Goal: Information Seeking & Learning: Learn about a topic

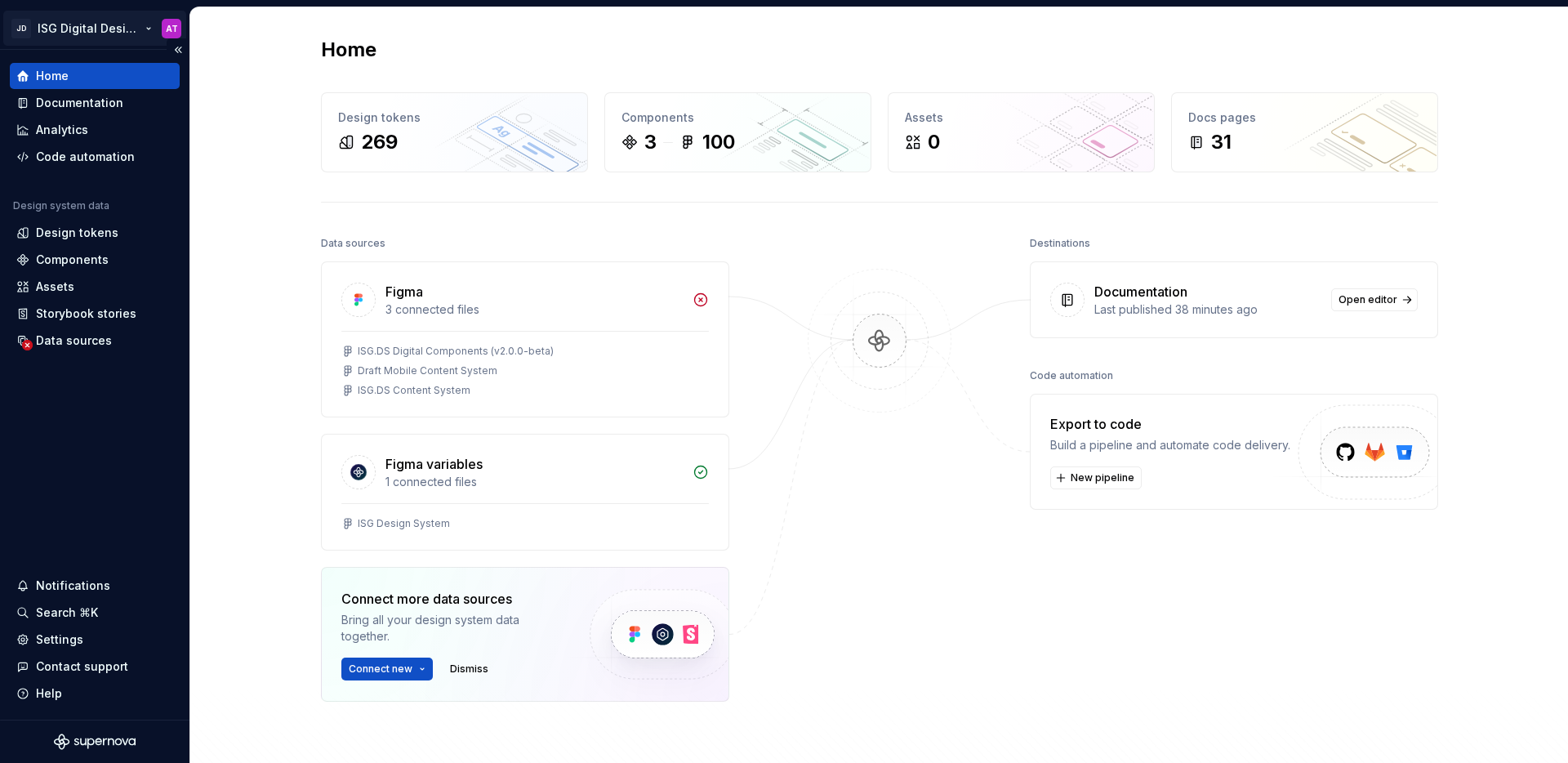
click at [148, 30] on html "JD ISG Digital Design System AT Home Documentation Analytics Code automation De…" at bounding box center [784, 382] width 1568 height 763
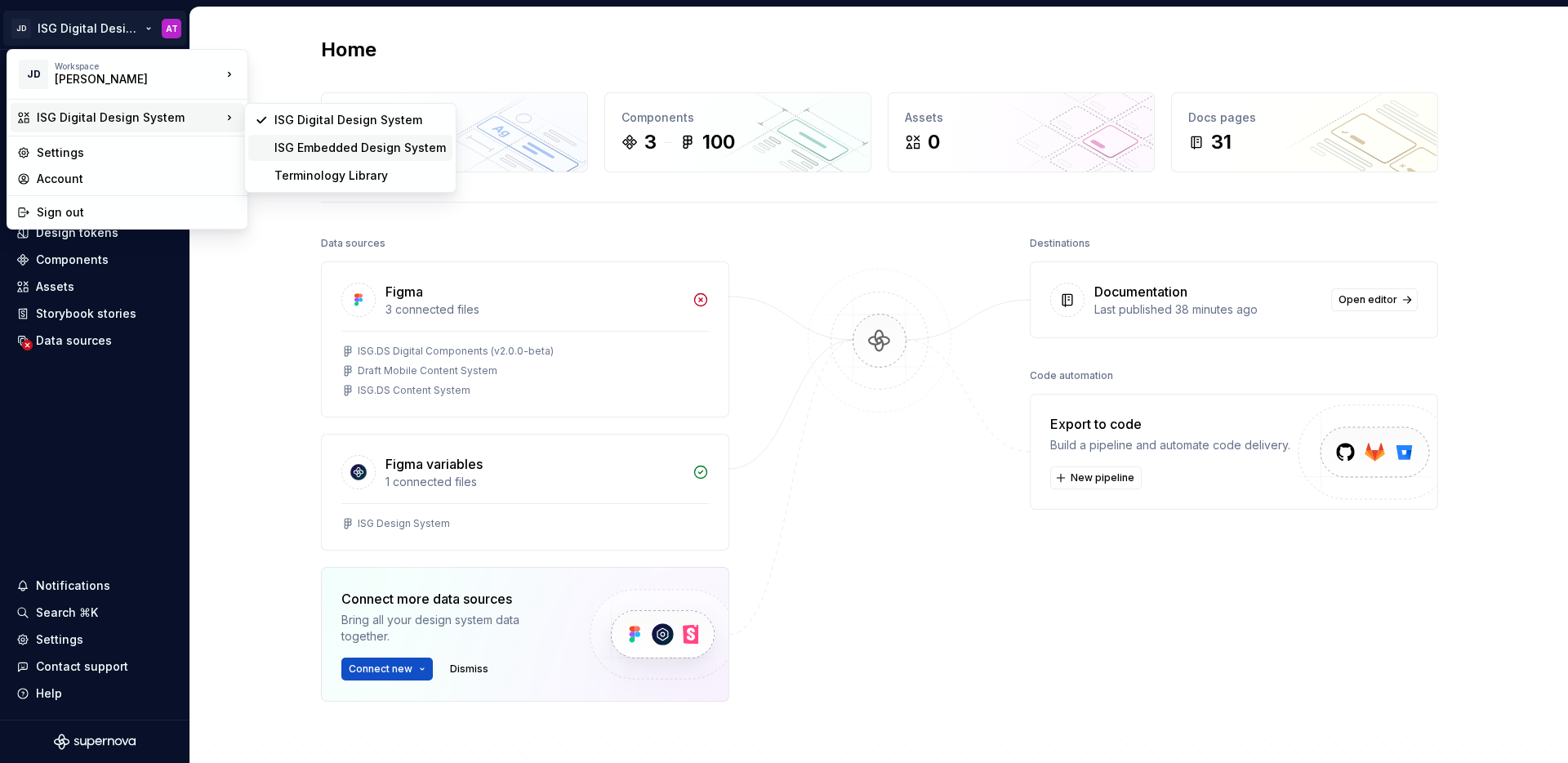
click at [342, 150] on div "ISG Embedded Design System" at bounding box center [360, 147] width 172 height 16
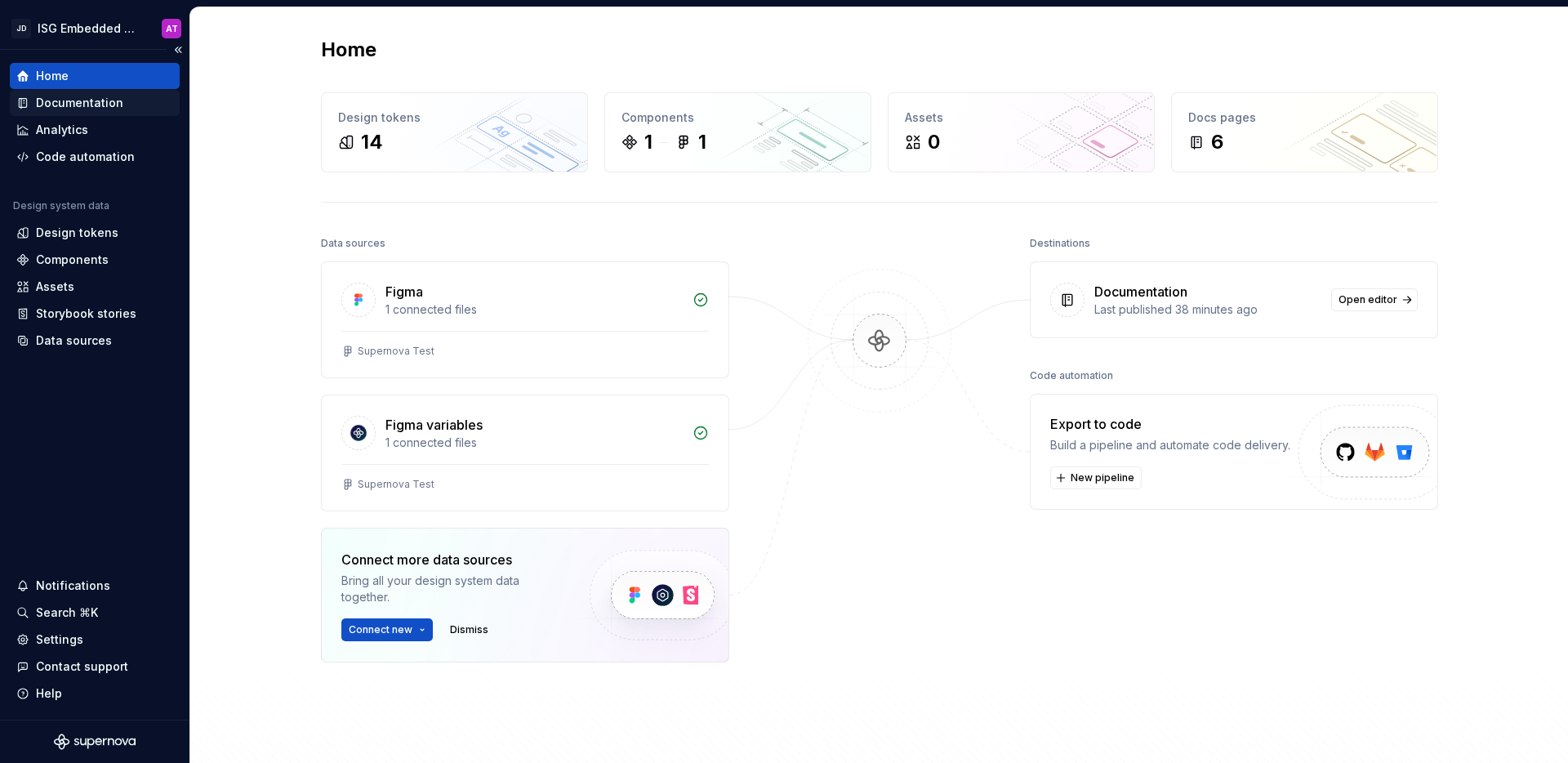
click at [128, 107] on div "Documentation" at bounding box center [94, 102] width 157 height 16
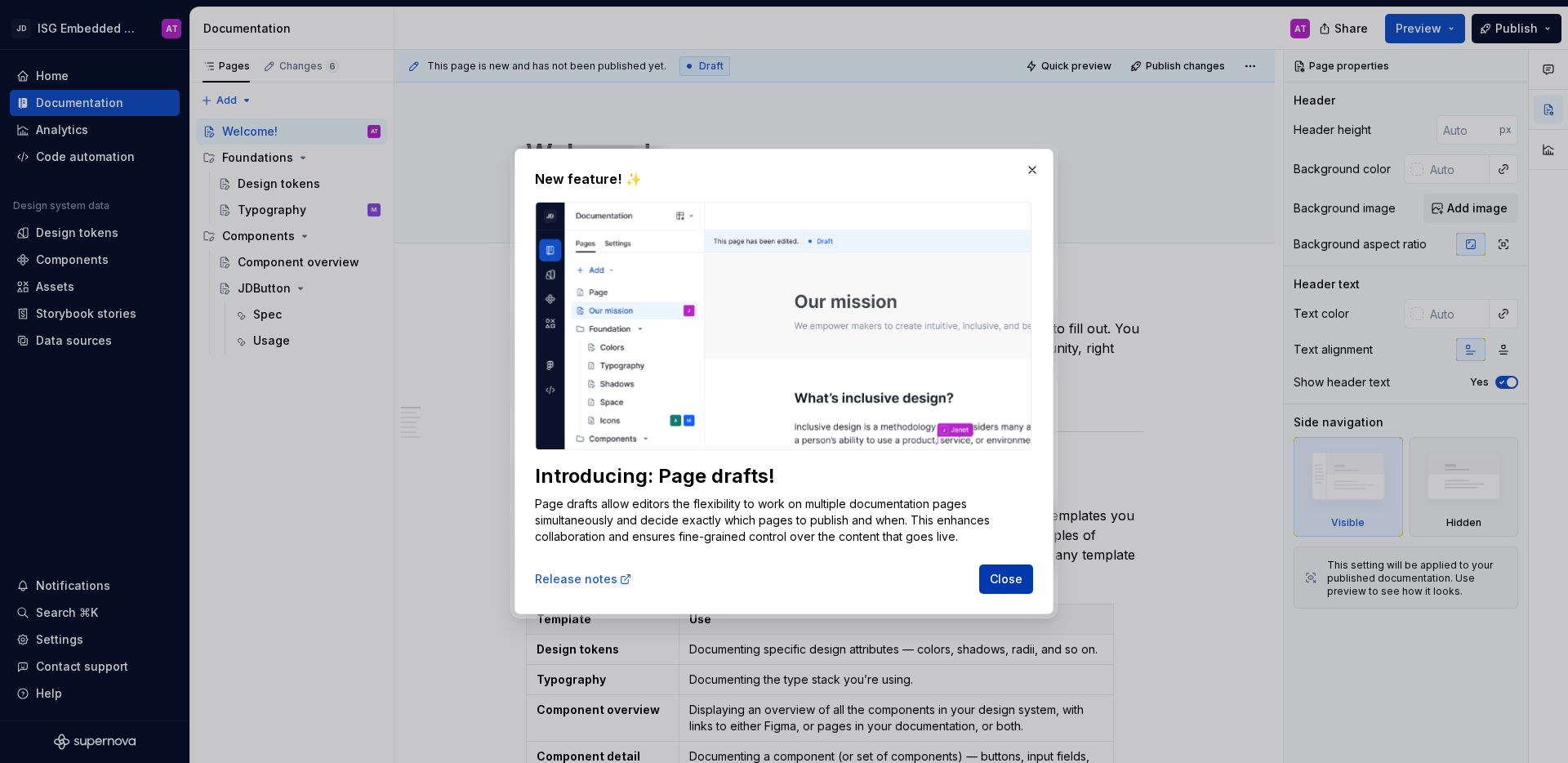
click at [1008, 571] on span "Close" at bounding box center [1006, 579] width 32 height 16
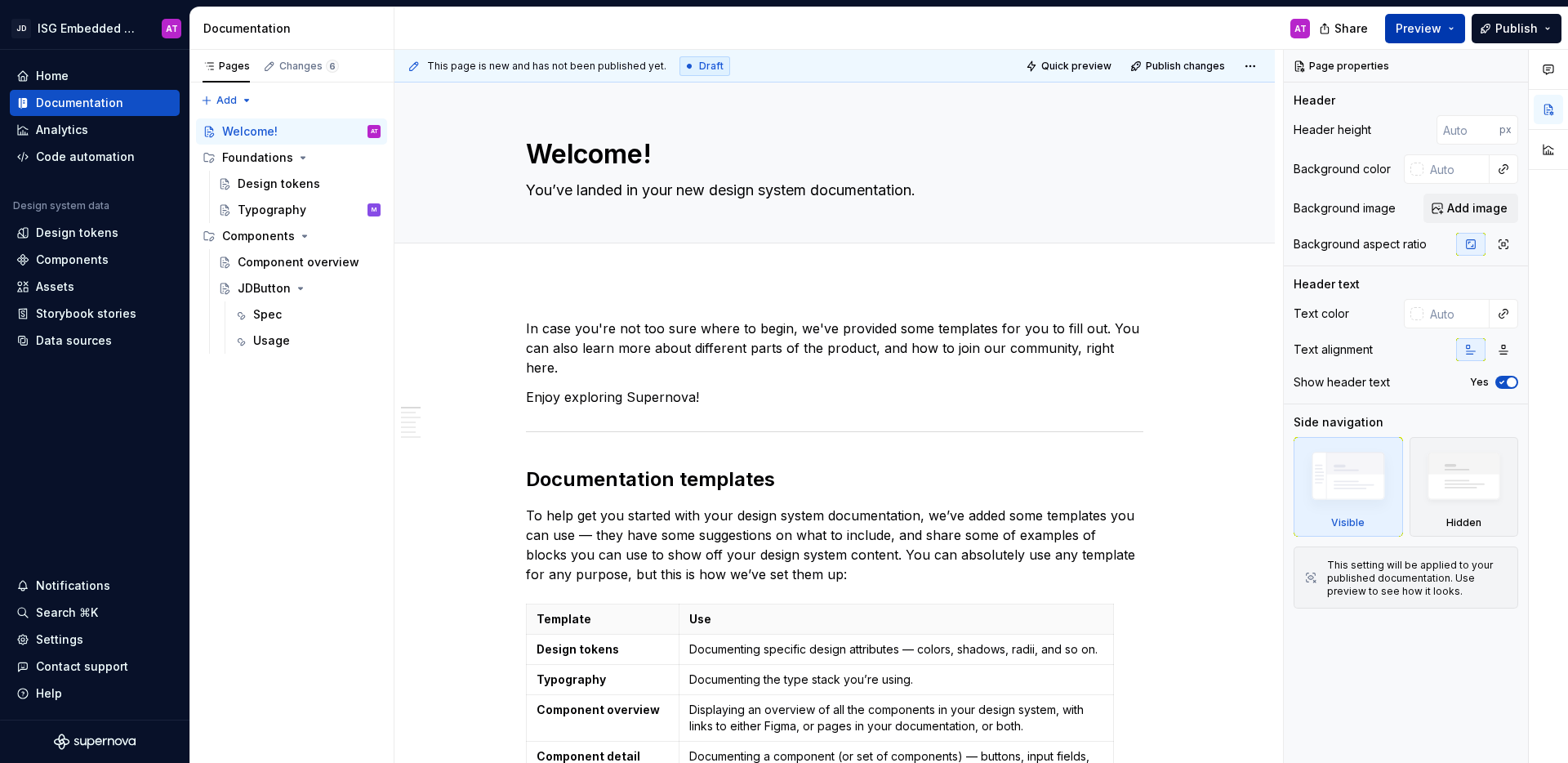
click at [1454, 31] on button "Preview" at bounding box center [1425, 28] width 80 height 30
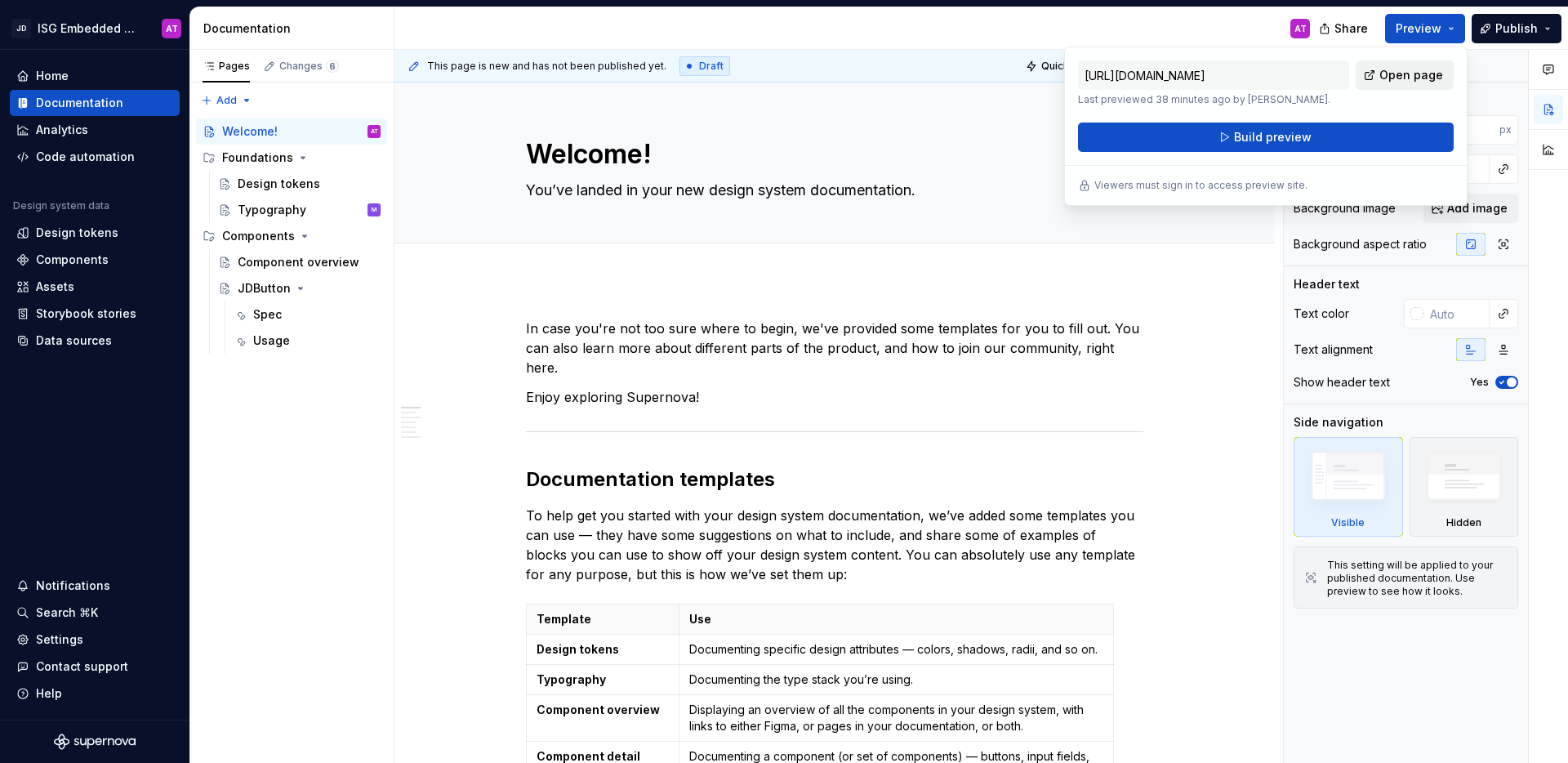
click at [1412, 77] on span "Open page" at bounding box center [1411, 75] width 64 height 16
click at [721, 19] on div "AT" at bounding box center [858, 29] width 929 height 42
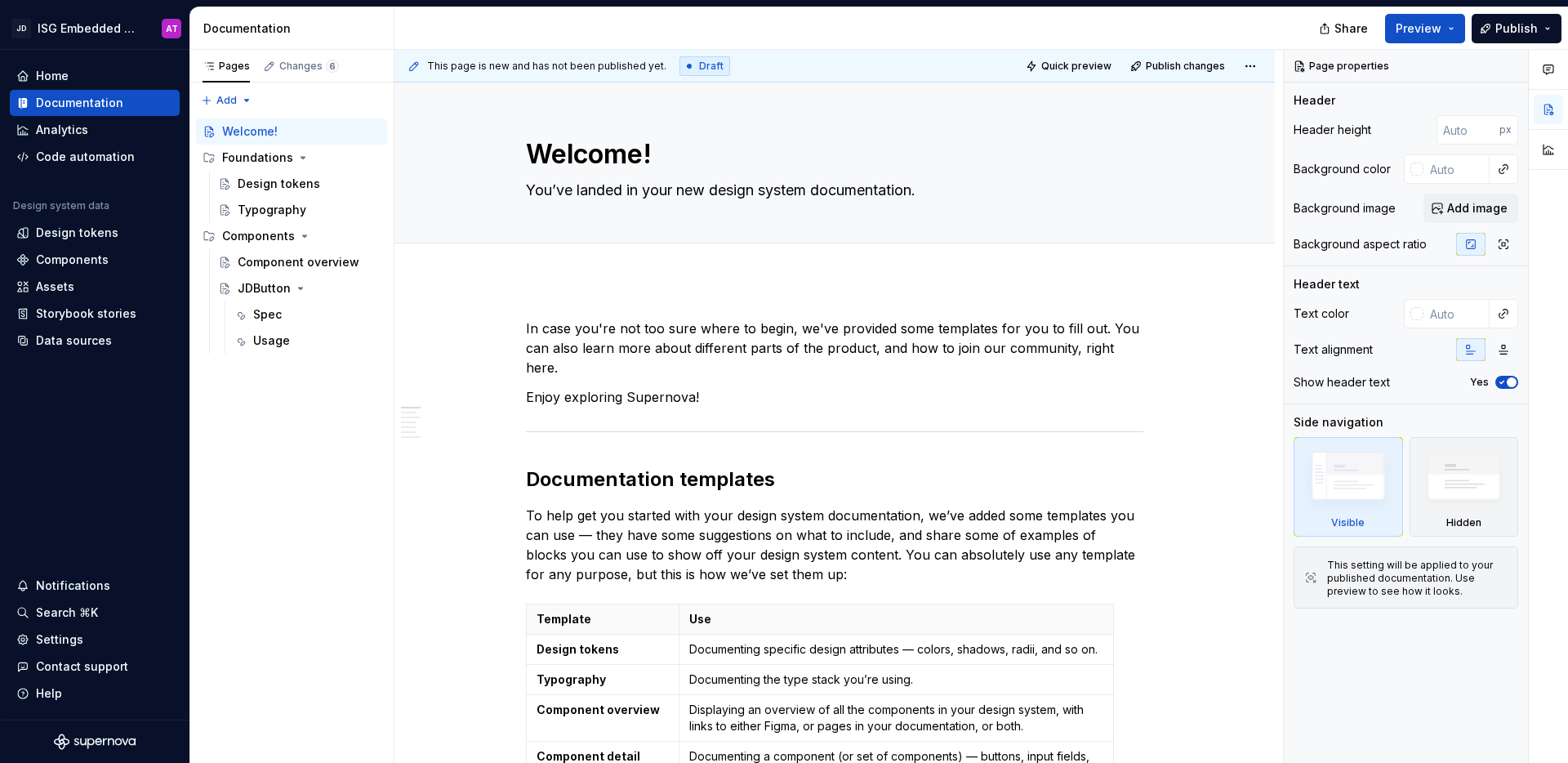
type textarea "*"
